Goal: Task Accomplishment & Management: Manage account settings

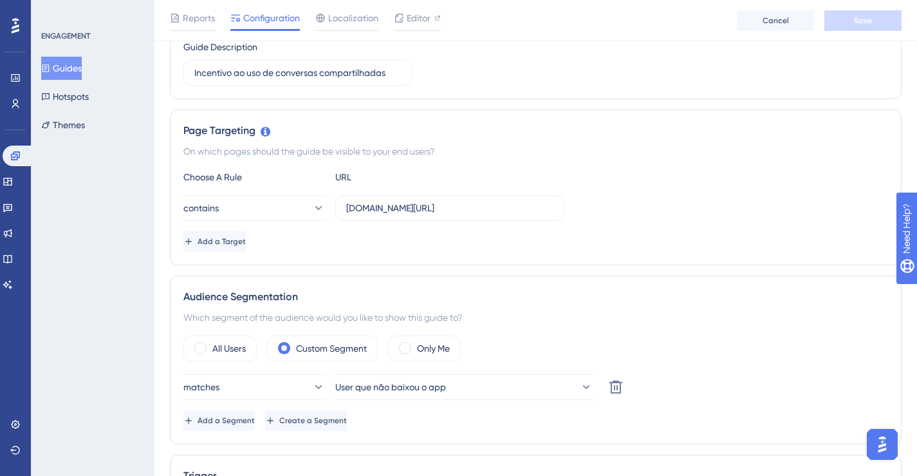
scroll to position [323, 0]
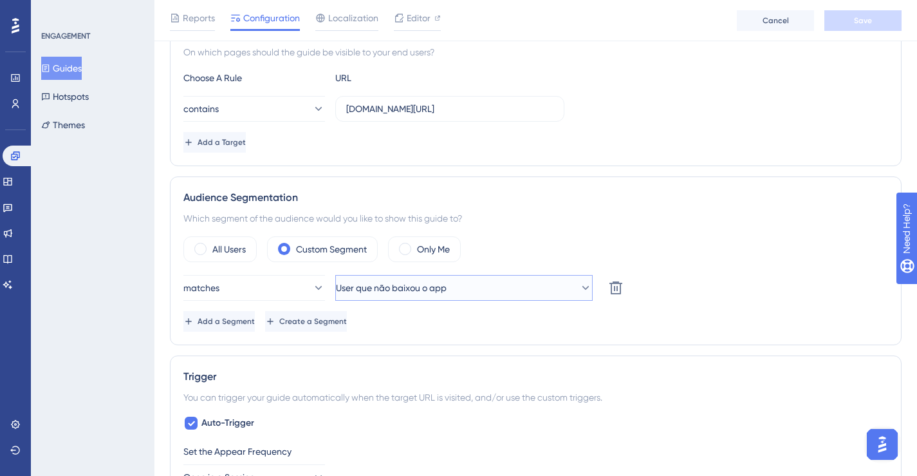
click at [532, 285] on button "User que não baixou o app" at bounding box center [463, 288] width 257 height 26
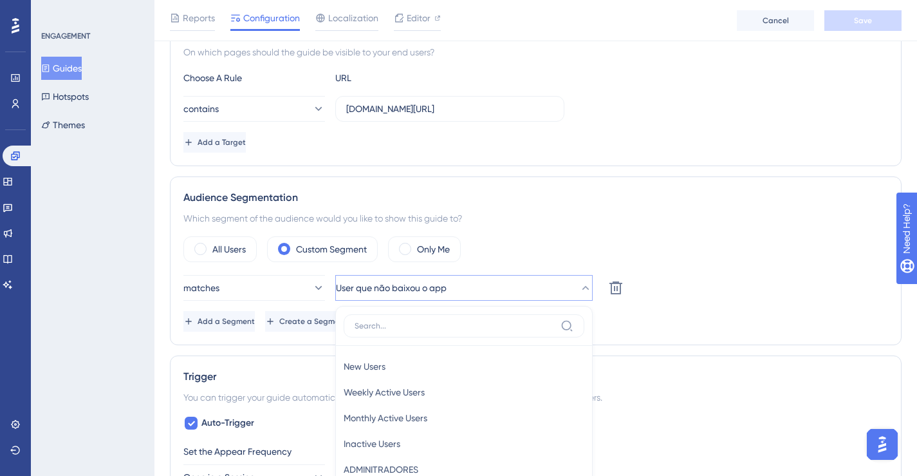
scroll to position [520, 0]
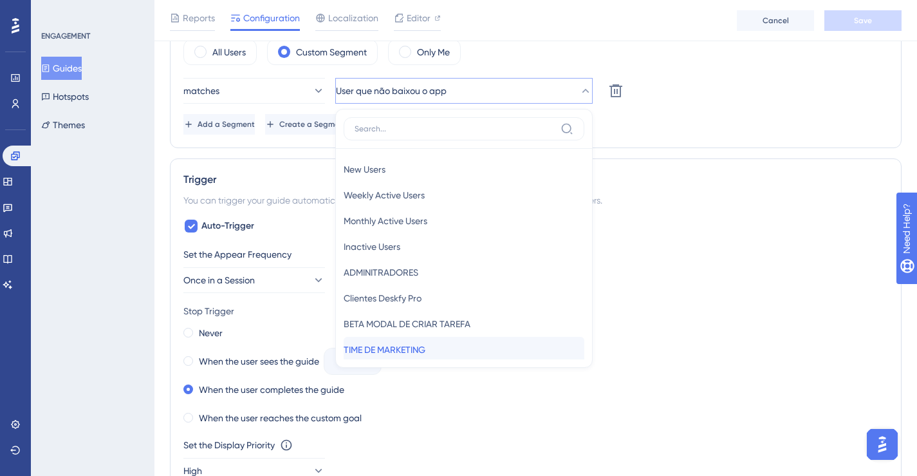
click at [487, 341] on div "TIME DE MARKETING TIME DE MARKETING" at bounding box center [464, 350] width 241 height 26
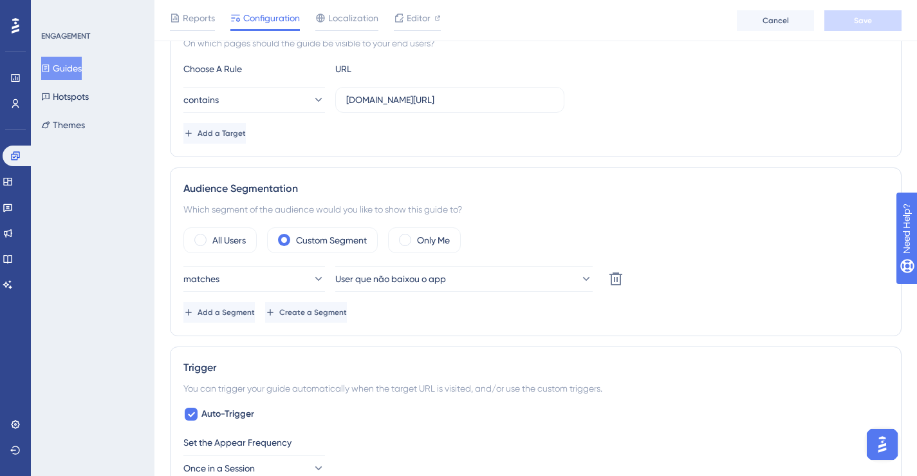
scroll to position [333, 0]
click at [424, 280] on span "User que não baixou o app" at bounding box center [391, 277] width 111 height 15
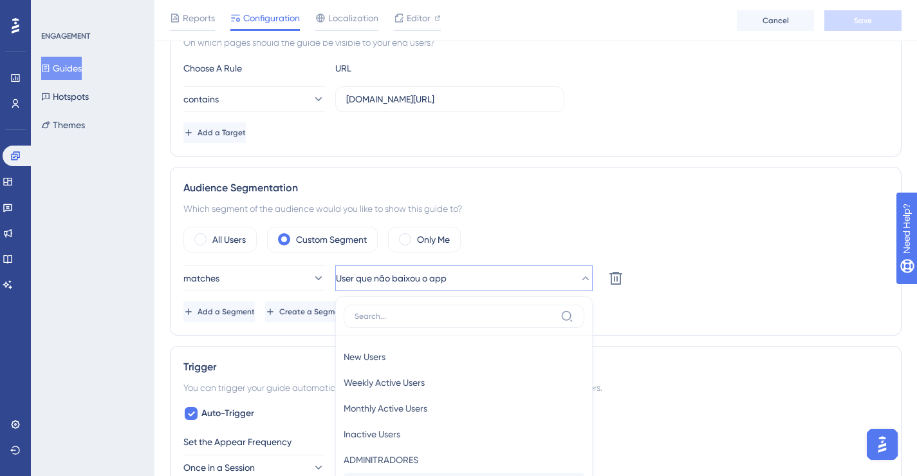
scroll to position [520, 0]
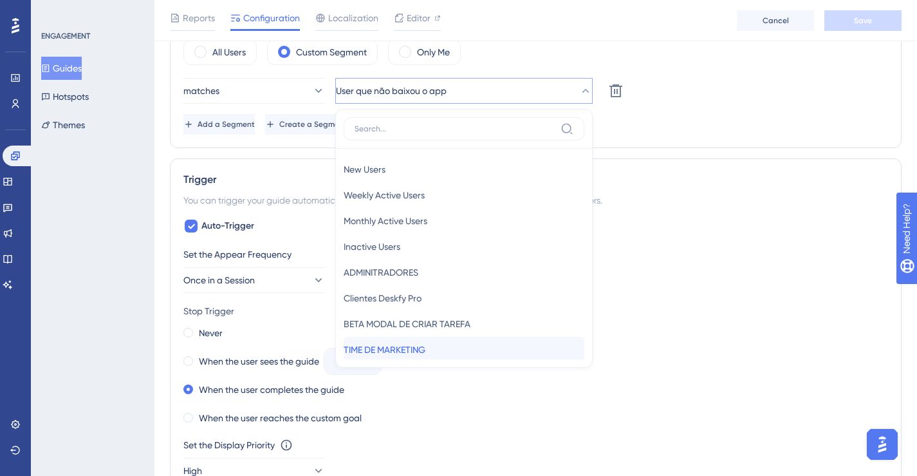
click at [439, 346] on div "TIME DE MARKETING TIME DE MARKETING" at bounding box center [464, 350] width 241 height 26
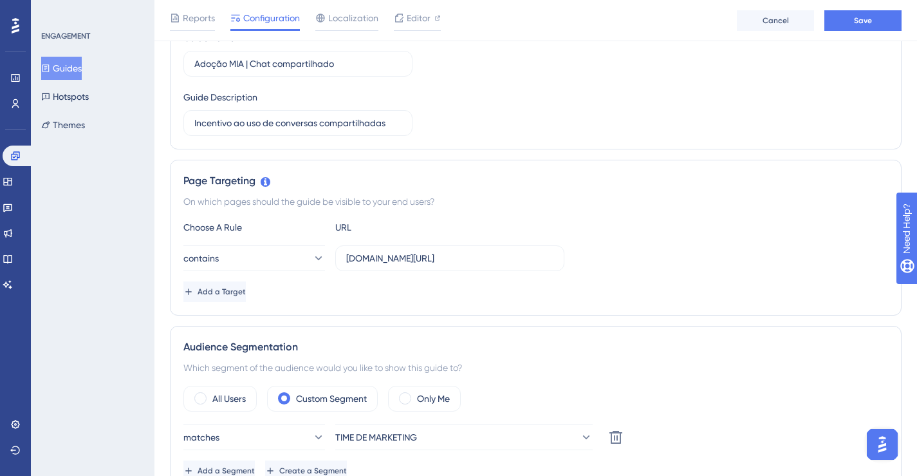
scroll to position [107, 0]
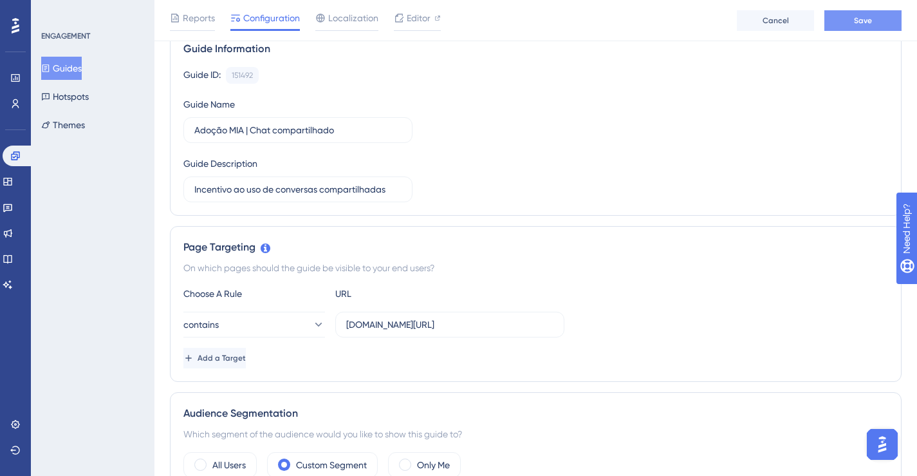
click at [864, 24] on span "Save" at bounding box center [863, 20] width 18 height 10
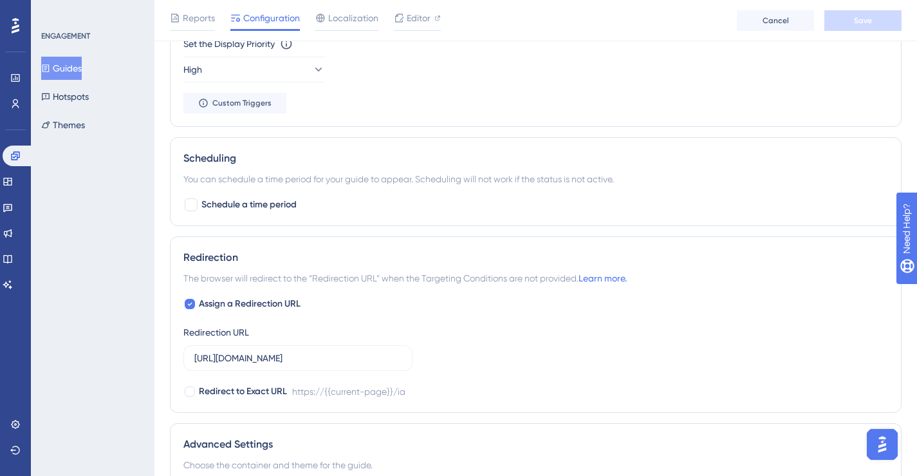
scroll to position [934, 0]
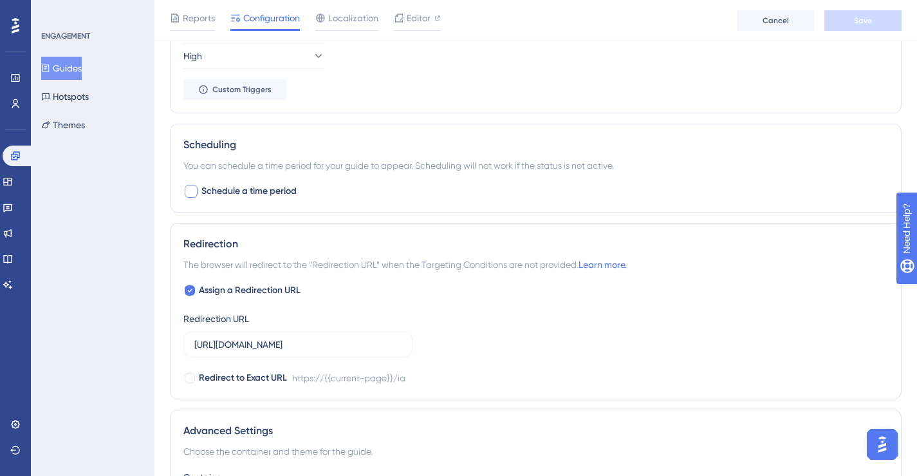
click at [226, 193] on span "Schedule a time period" at bounding box center [248, 190] width 95 height 15
checkbox input "true"
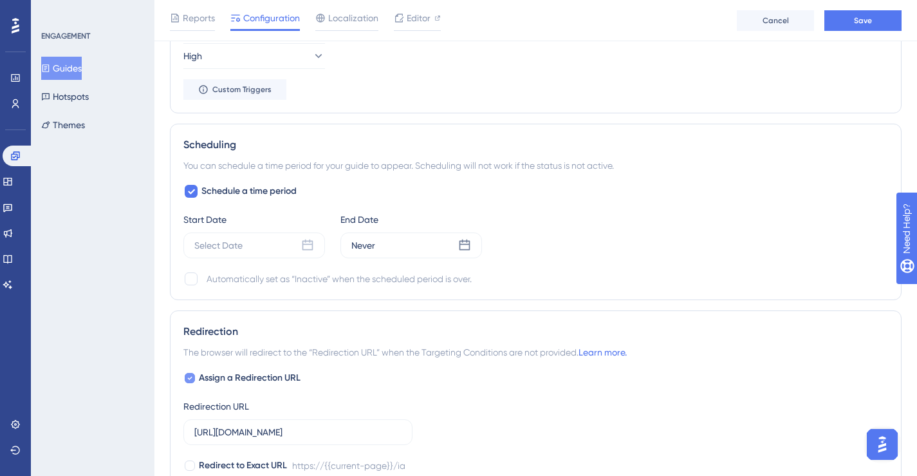
click at [189, 378] on icon at bounding box center [190, 377] width 5 height 3
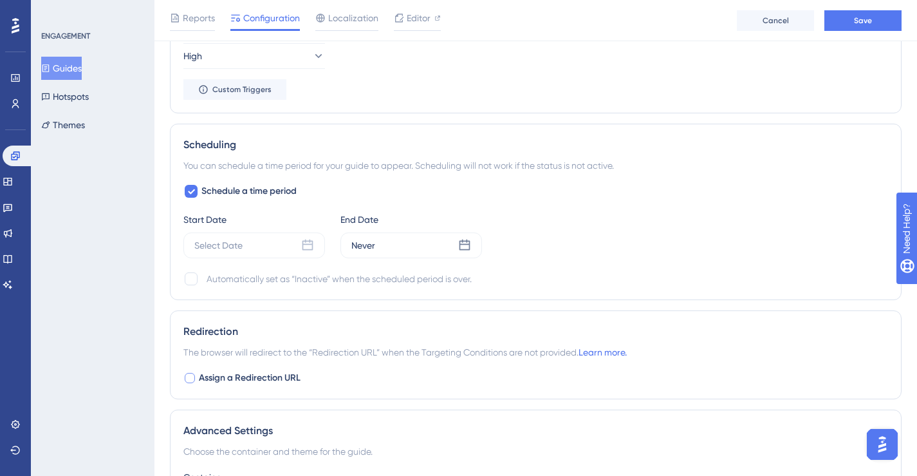
click at [189, 378] on div at bounding box center [190, 378] width 10 height 10
checkbox input "true"
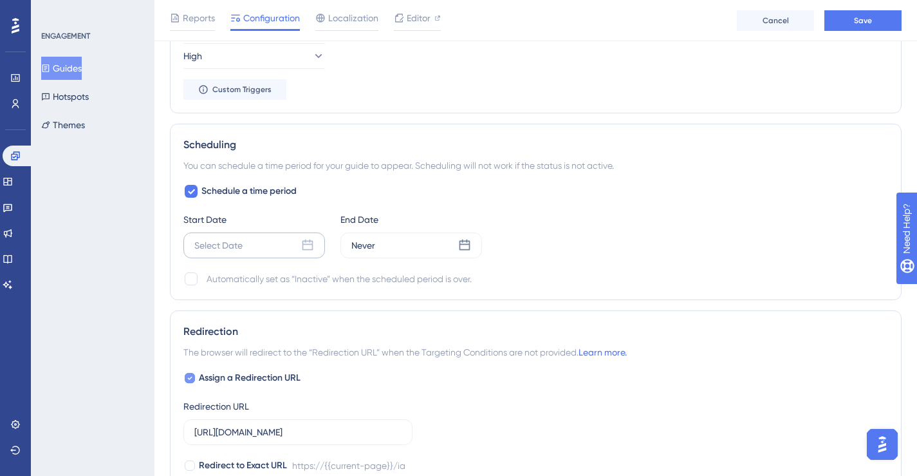
click at [225, 245] on div "Select Date" at bounding box center [218, 244] width 48 height 15
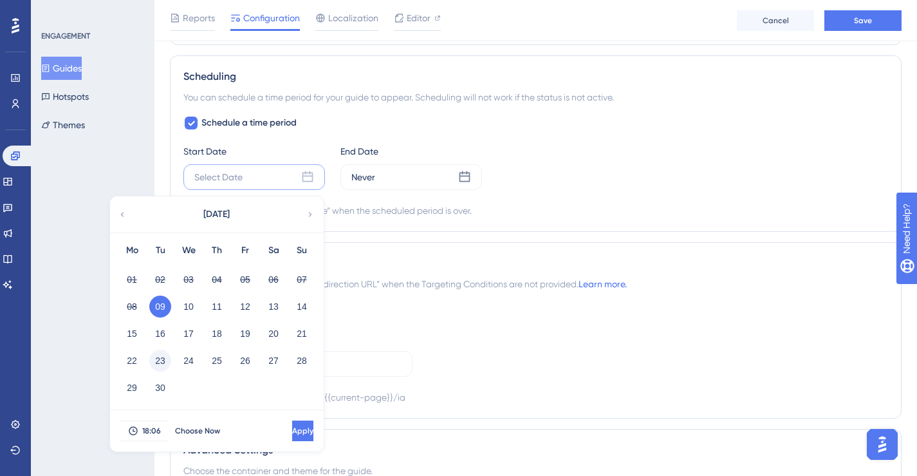
scroll to position [1038, 0]
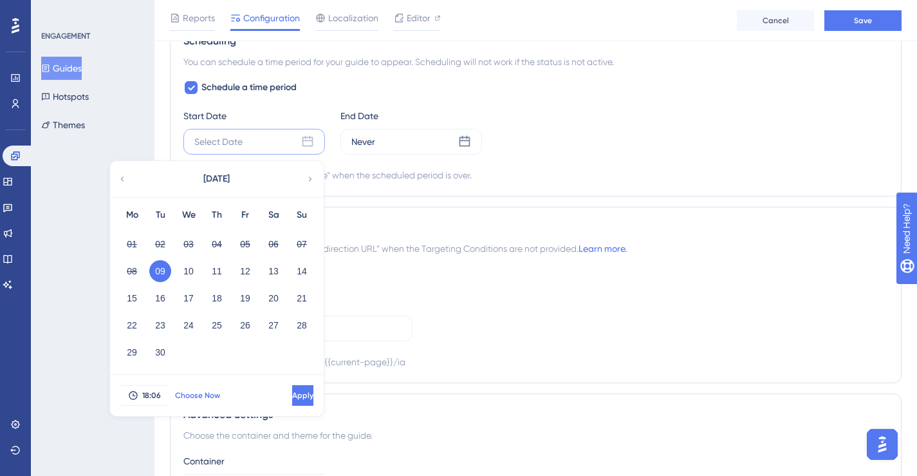
click at [195, 394] on span "Choose Now" at bounding box center [197, 395] width 45 height 10
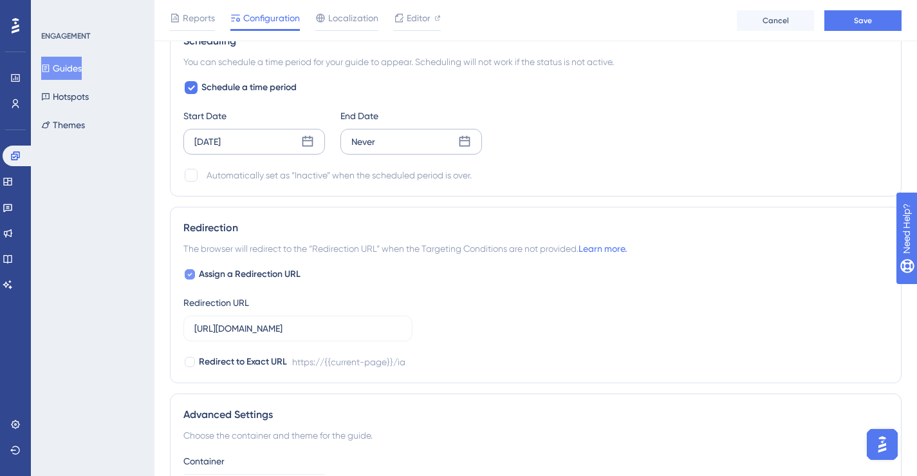
click at [413, 133] on div "Never" at bounding box center [411, 142] width 142 height 26
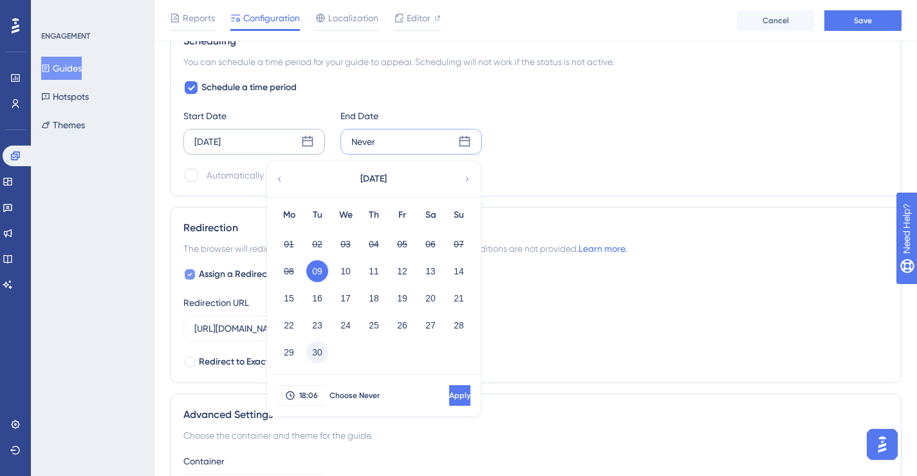
click at [322, 356] on button "30" at bounding box center [317, 352] width 22 height 22
click at [448, 396] on span "Apply" at bounding box center [458, 395] width 21 height 10
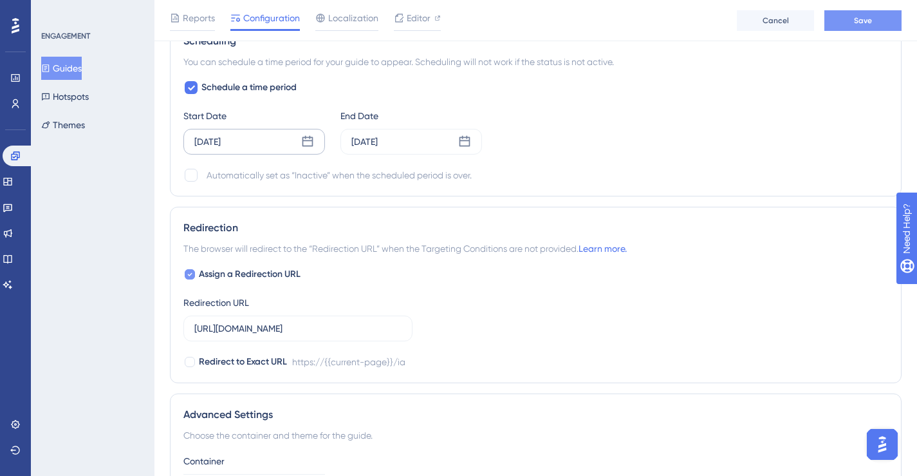
click at [850, 21] on button "Save" at bounding box center [862, 20] width 77 height 21
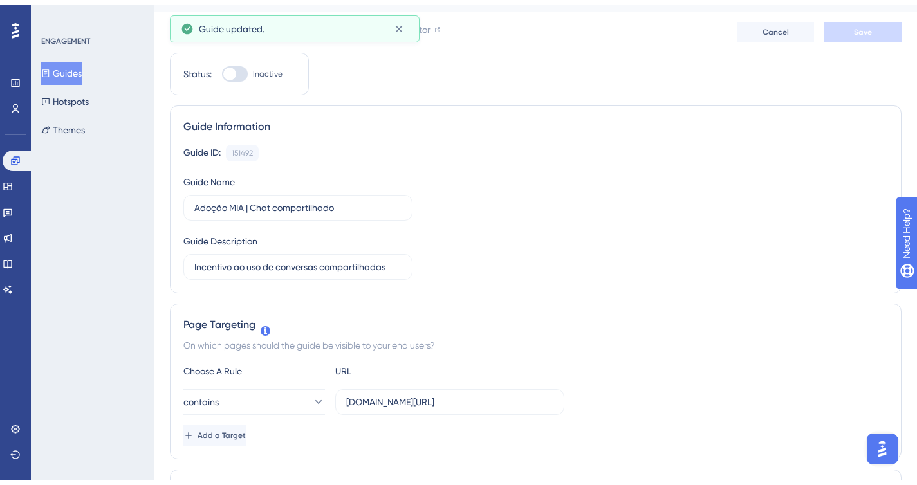
scroll to position [0, 0]
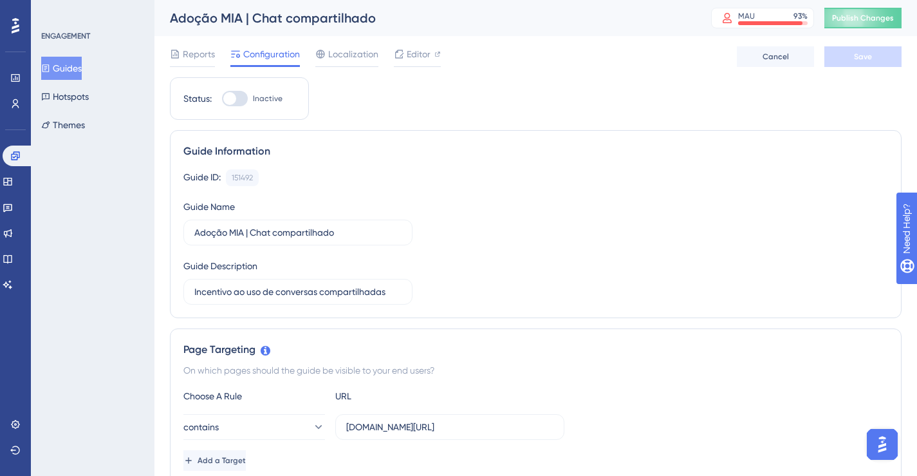
click at [234, 99] on div at bounding box center [229, 98] width 13 height 13
click at [222, 99] on input "Inactive" at bounding box center [221, 98] width 1 height 1
checkbox input "true"
click at [860, 48] on button "Save" at bounding box center [862, 56] width 77 height 21
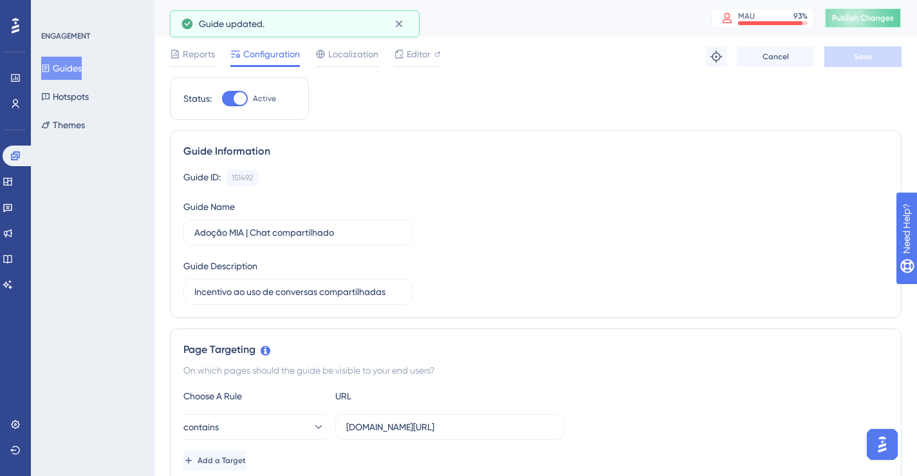
click at [862, 23] on span "Publish Changes" at bounding box center [863, 18] width 62 height 10
click at [75, 74] on button "Guides" at bounding box center [61, 68] width 41 height 23
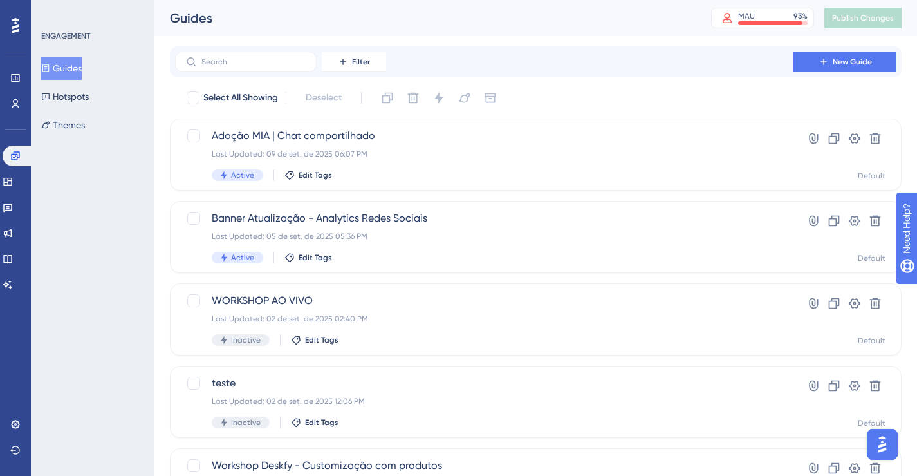
click at [12, 28] on icon at bounding box center [16, 25] width 8 height 15
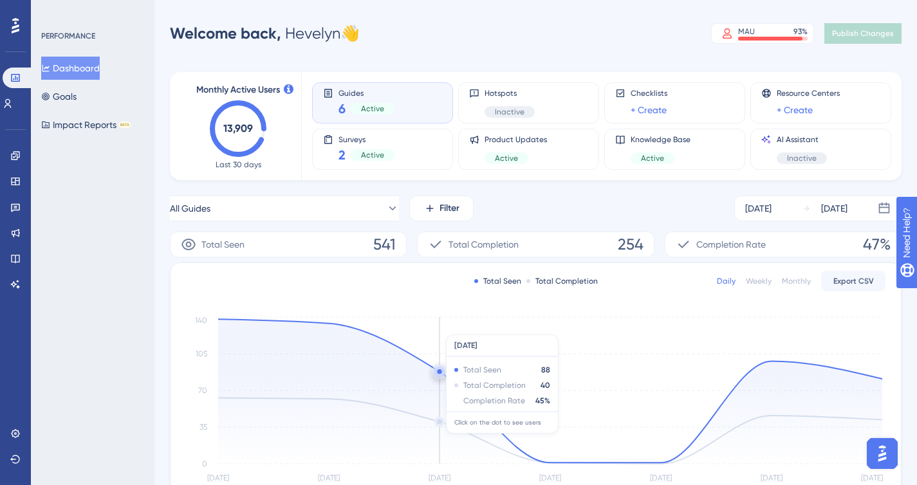
scroll to position [214, 0]
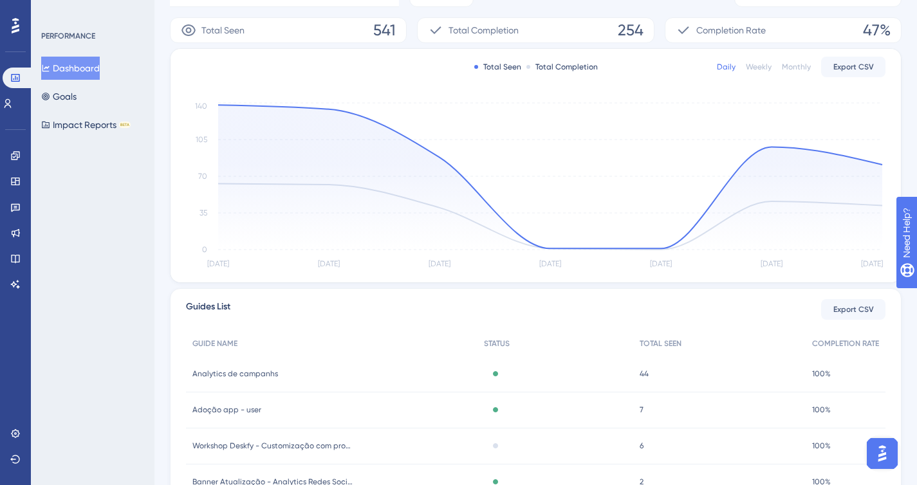
click at [86, 66] on button "Dashboard" at bounding box center [70, 68] width 59 height 23
click at [263, 374] on span "Analytics de campanhs" at bounding box center [235, 374] width 86 height 10
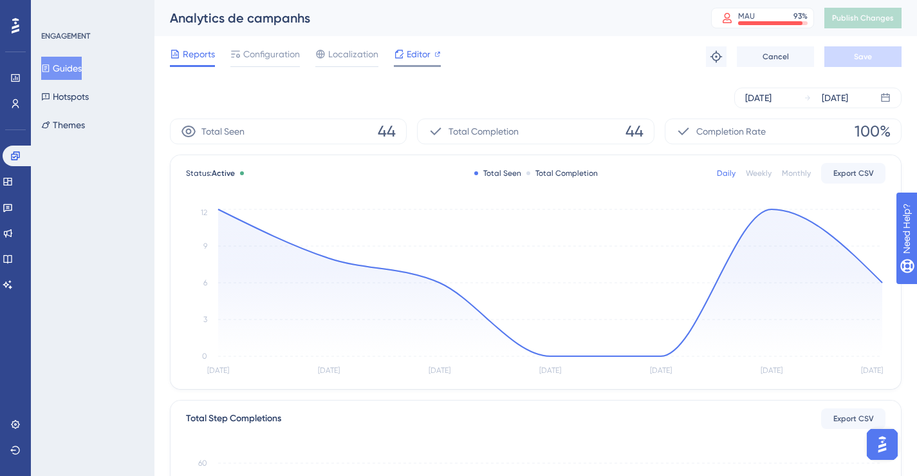
click at [412, 52] on span "Editor" at bounding box center [419, 53] width 24 height 15
click at [82, 70] on button "Guides" at bounding box center [61, 68] width 41 height 23
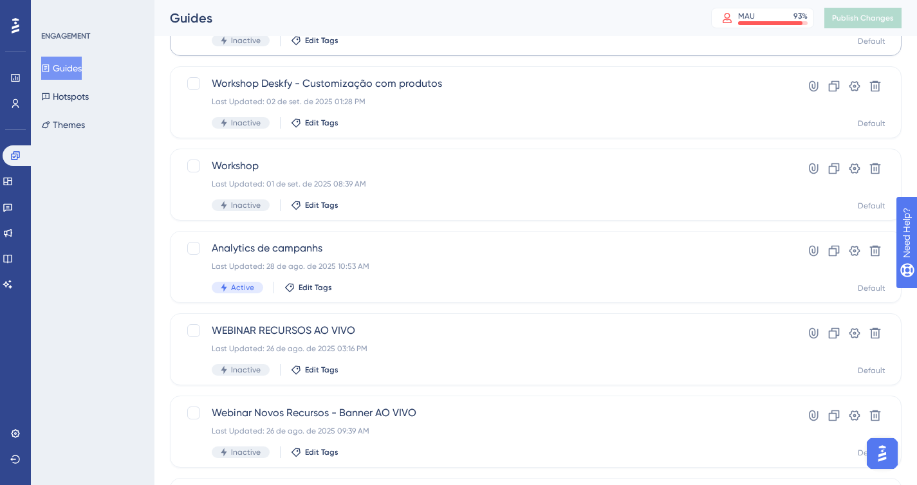
scroll to position [412, 0]
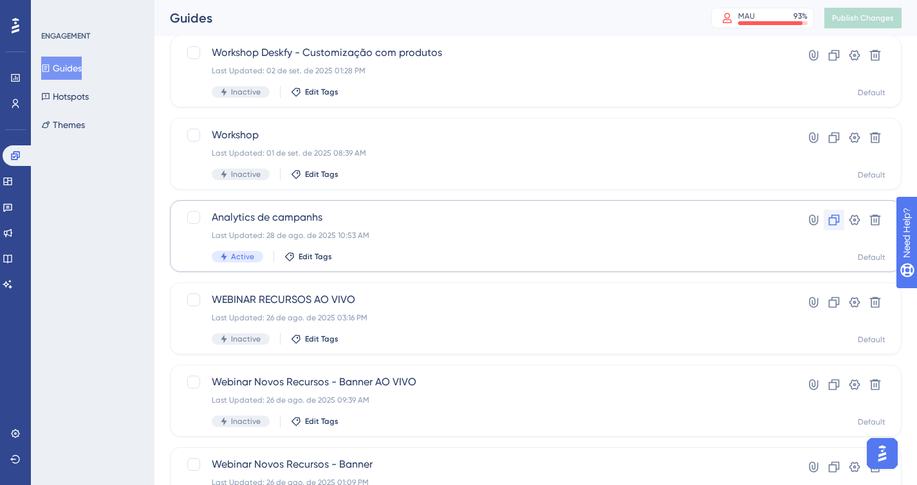
click at [835, 223] on icon at bounding box center [834, 220] width 11 height 11
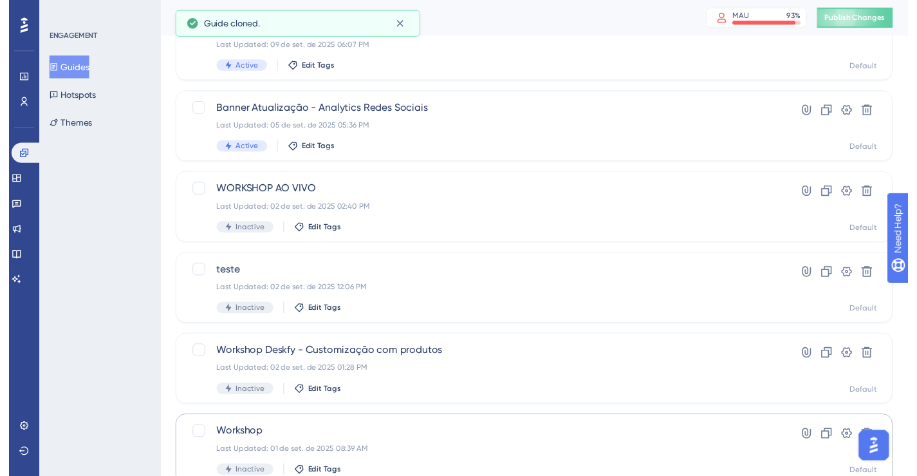
scroll to position [0, 0]
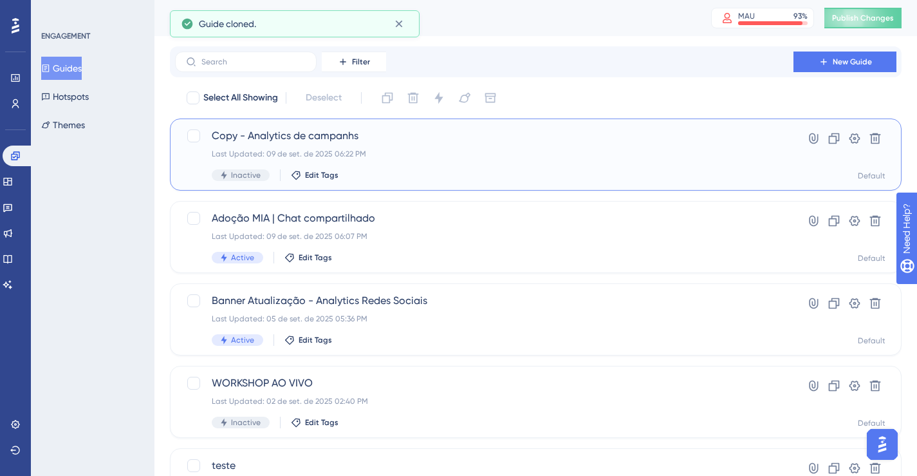
click at [447, 136] on span "Copy - Analytics de campanhs" at bounding box center [484, 135] width 545 height 15
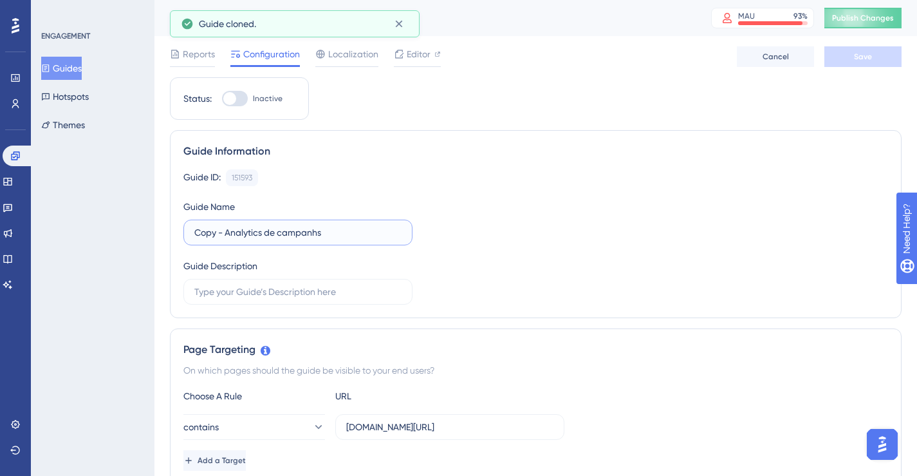
drag, startPoint x: 294, startPoint y: 236, endPoint x: 339, endPoint y: 234, distance: 45.1
click at [339, 234] on input "Copy - Analytics de campanhs" at bounding box center [297, 232] width 207 height 14
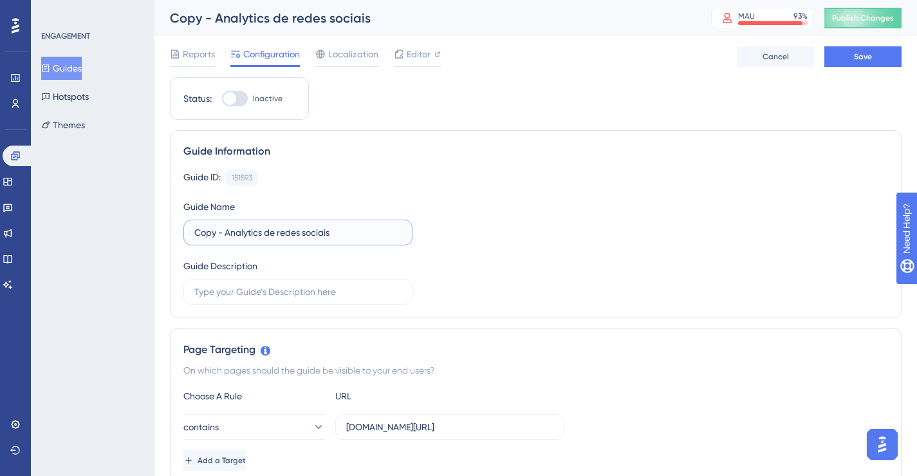
drag, startPoint x: 225, startPoint y: 236, endPoint x: 187, endPoint y: 234, distance: 37.3
click at [187, 234] on label "Copy - Analytics de redes sociais" at bounding box center [297, 232] width 229 height 26
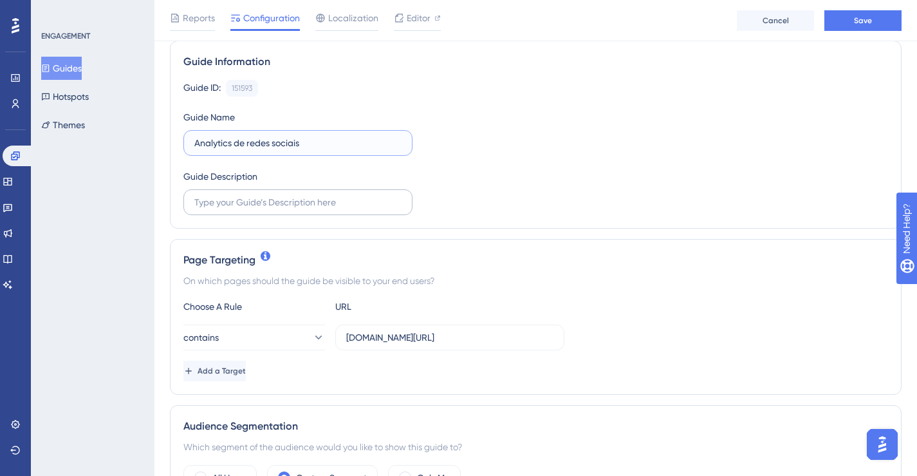
scroll to position [97, 0]
type input "Analytics de redes sociais"
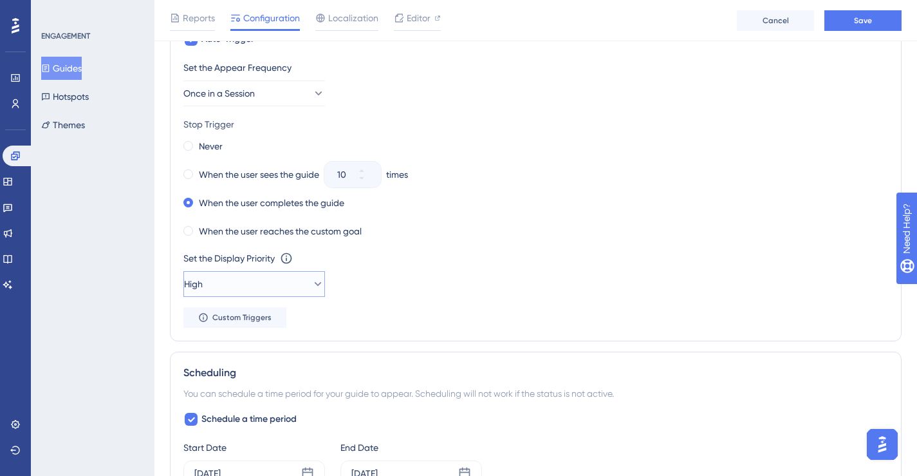
click at [288, 278] on button "High" at bounding box center [254, 284] width 142 height 26
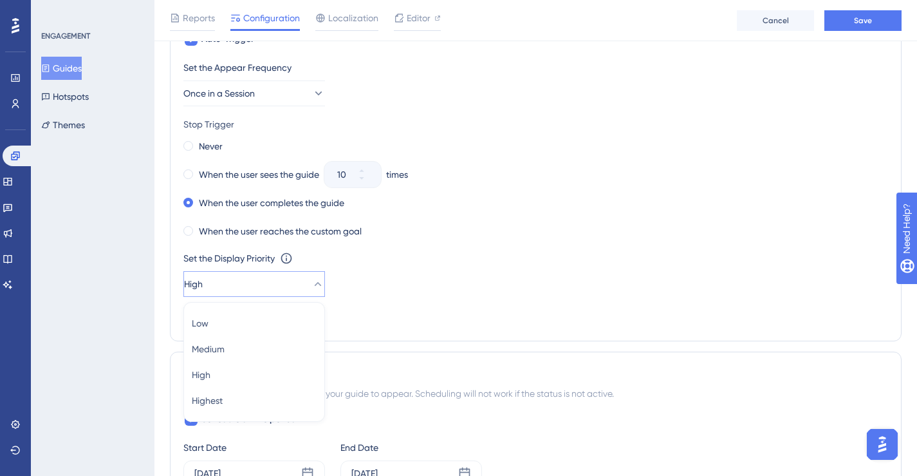
scroll to position [830, 0]
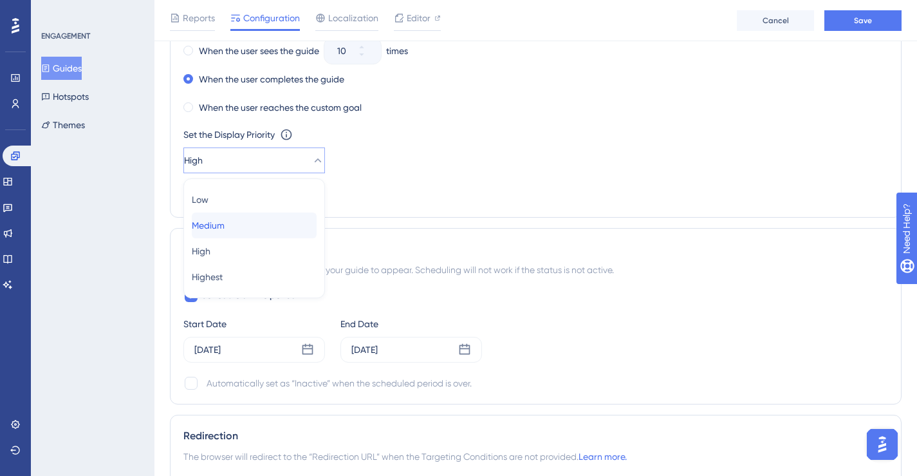
click at [225, 226] on span "Medium" at bounding box center [208, 224] width 33 height 15
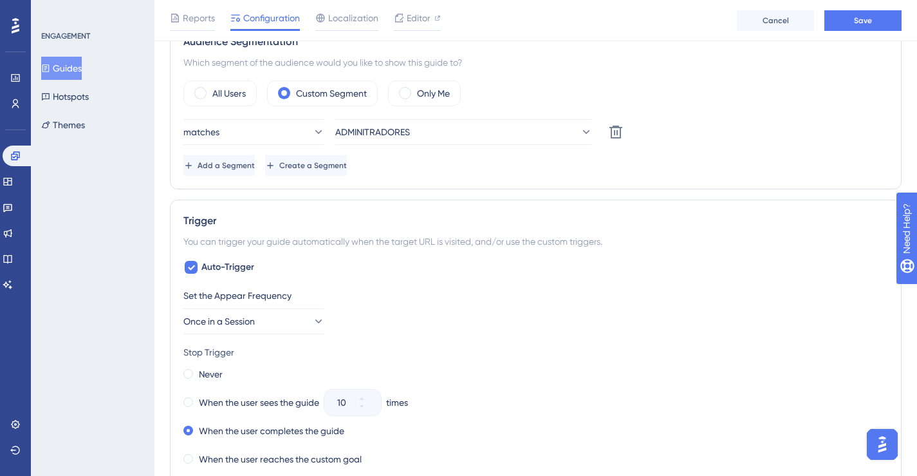
scroll to position [0, 0]
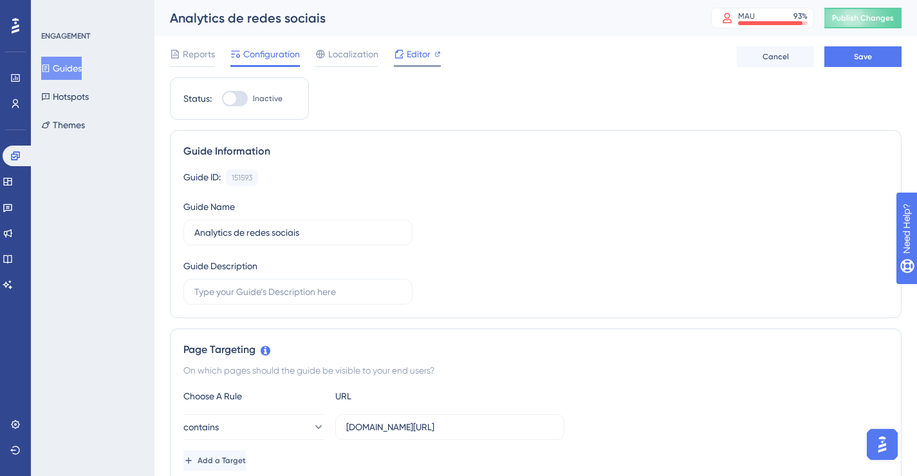
click at [402, 51] on icon at bounding box center [399, 54] width 10 height 10
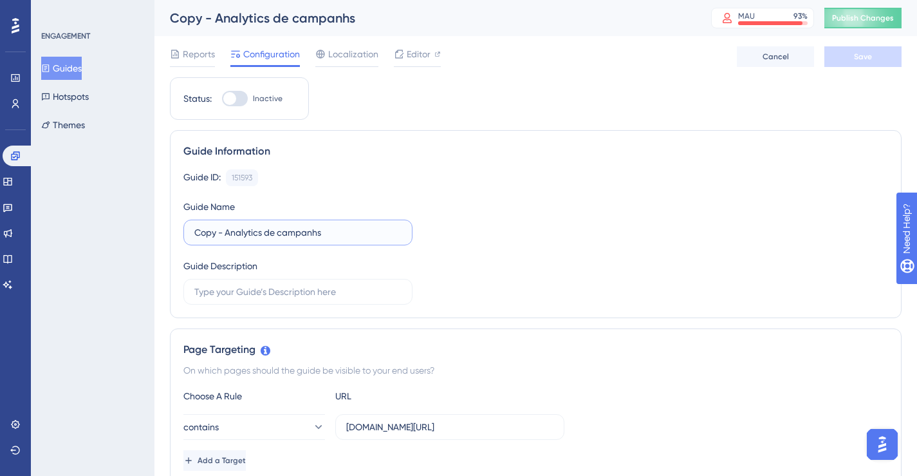
click at [293, 234] on input "Copy - Analytics de campanhs" at bounding box center [297, 232] width 207 height 14
drag, startPoint x: 280, startPoint y: 233, endPoint x: 346, endPoint y: 228, distance: 66.5
click at [346, 228] on input "Copy - Analytics de campanhs" at bounding box center [297, 232] width 207 height 14
drag, startPoint x: 226, startPoint y: 235, endPoint x: 166, endPoint y: 237, distance: 59.9
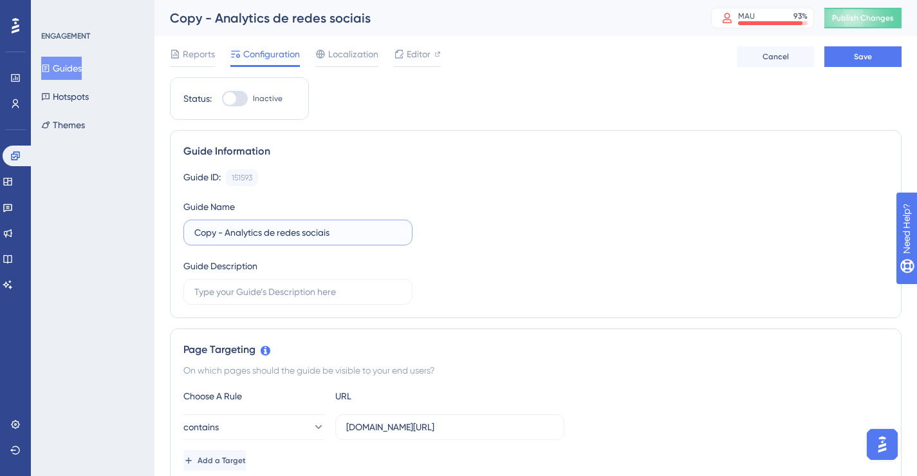
click at [222, 232] on input "Copy - Analytics de redes sociais" at bounding box center [297, 232] width 207 height 14
drag, startPoint x: 201, startPoint y: 230, endPoint x: 152, endPoint y: 228, distance: 49.6
type input "Analytics de redes sociais"
click at [851, 51] on button "Save" at bounding box center [862, 56] width 77 height 21
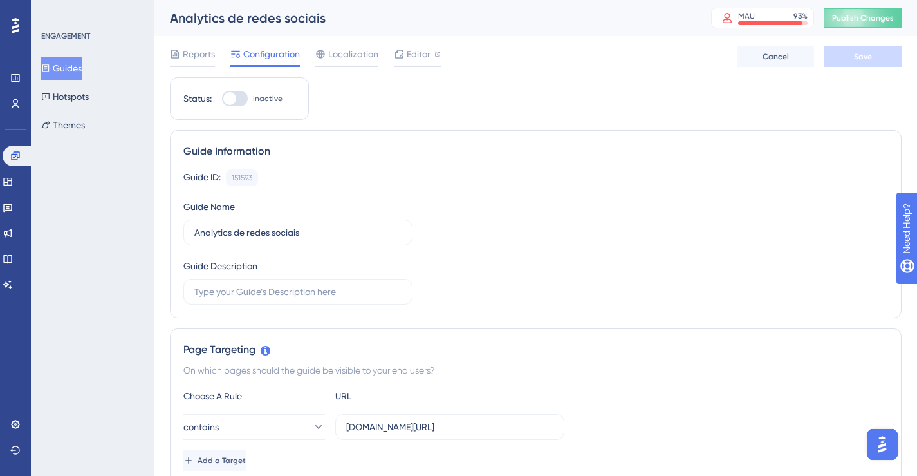
click at [50, 72] on icon at bounding box center [45, 68] width 9 height 9
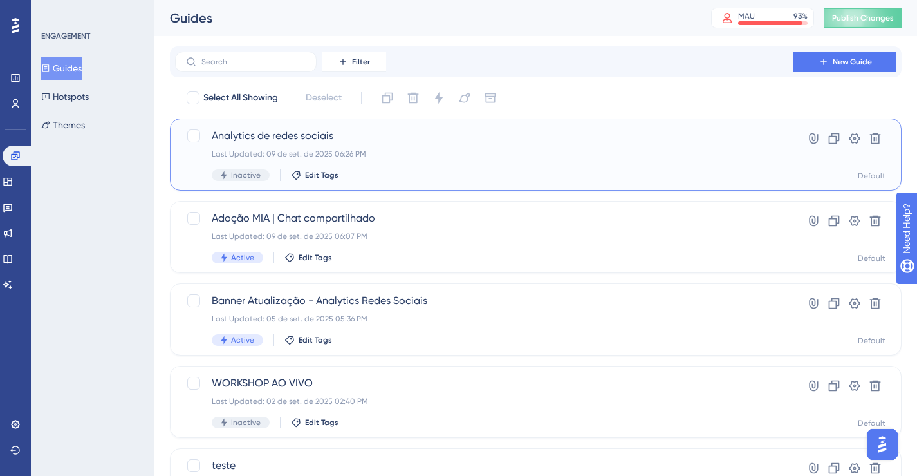
click at [602, 161] on div "Analytics de redes sociais Last Updated: 09 de set. de 2025 06:26 PM Inactive E…" at bounding box center [484, 154] width 545 height 53
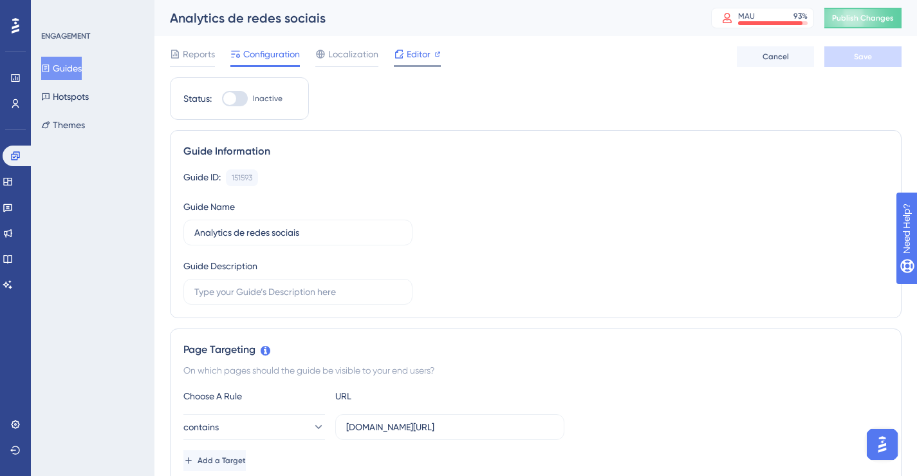
click at [407, 52] on span "Editor" at bounding box center [419, 53] width 24 height 15
click at [71, 68] on button "Guides" at bounding box center [61, 68] width 41 height 23
